Goal: Find specific page/section: Find specific page/section

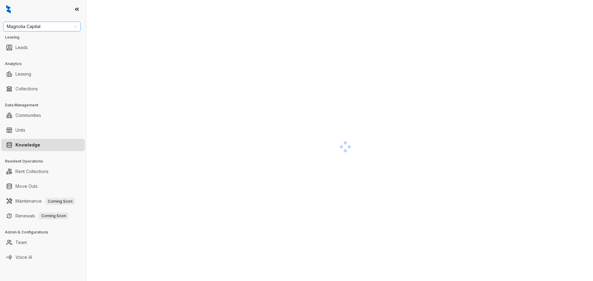
click at [59, 24] on span "Magnolia Capital" at bounding box center [42, 26] width 70 height 9
click at [41, 90] on div "AMG" at bounding box center [42, 88] width 68 height 7
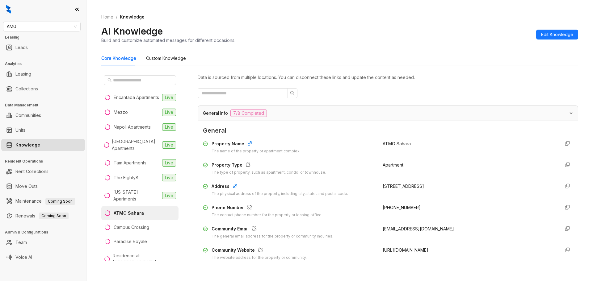
click at [336, 175] on div "Property Type The type of property, such as apartment, [GEOGRAPHIC_DATA], or to…" at bounding box center [289, 169] width 172 height 14
click at [132, 120] on li "Mezzo Live" at bounding box center [139, 112] width 77 height 15
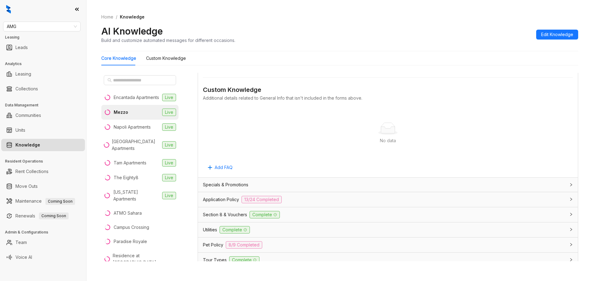
scroll to position [340, 0]
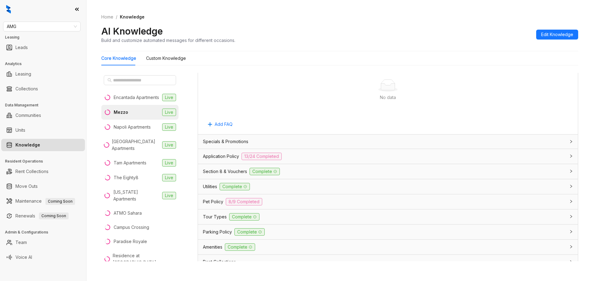
click at [243, 172] on span "Section 8 & Vouchers" at bounding box center [225, 171] width 44 height 7
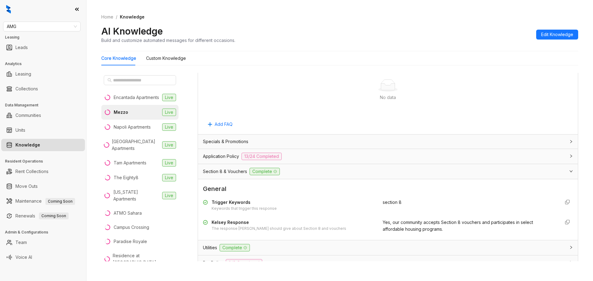
click at [394, 142] on div "Specials & Promotions" at bounding box center [384, 141] width 363 height 7
